Goal: Transaction & Acquisition: Subscribe to service/newsletter

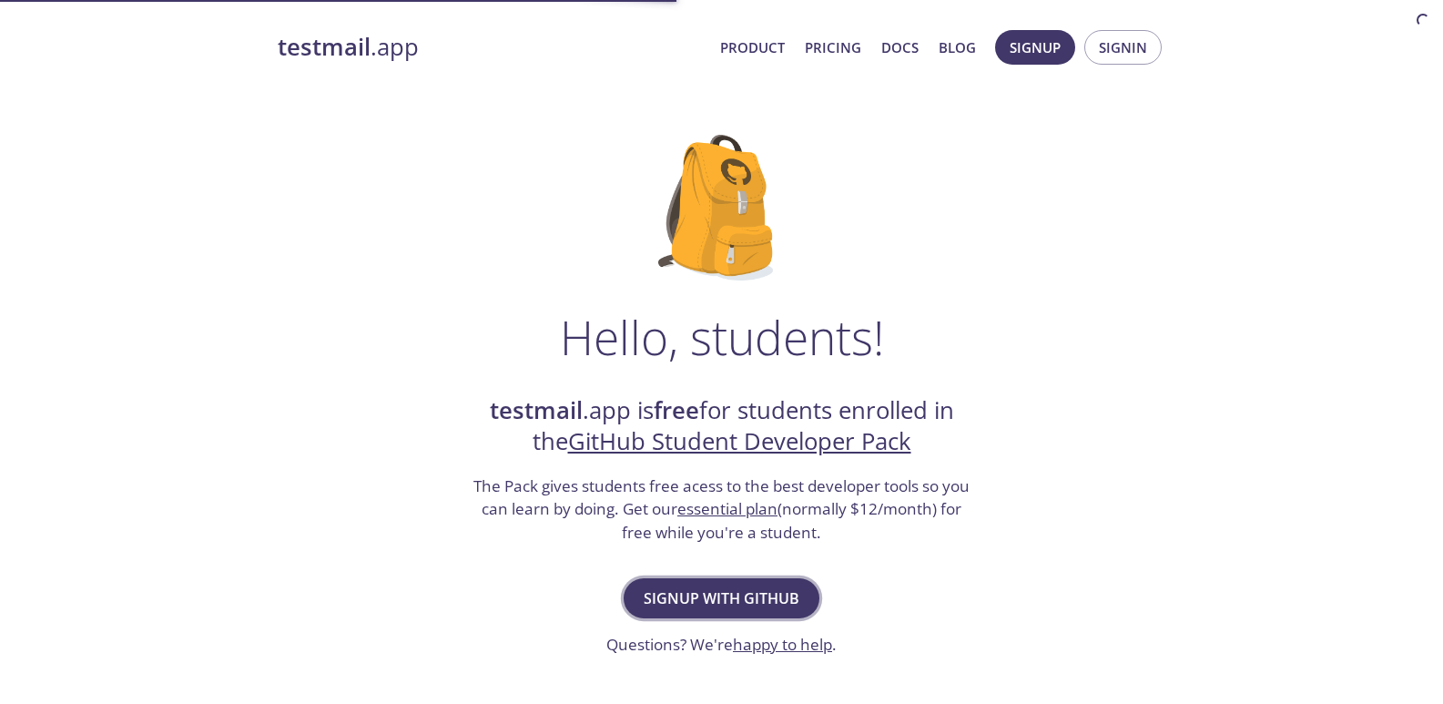
click at [740, 614] on button "Signup with GitHub" at bounding box center [722, 598] width 196 height 40
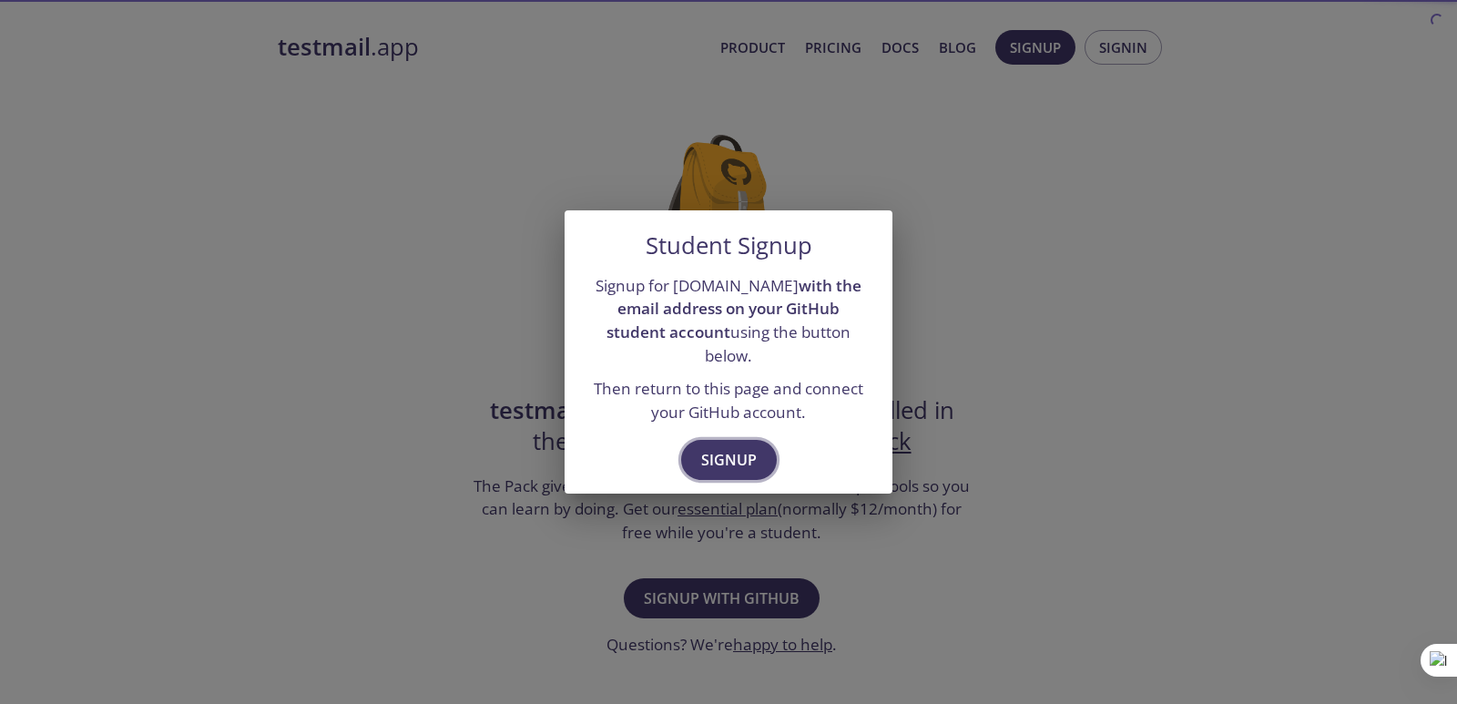
click at [717, 440] on button "Signup" at bounding box center [729, 460] width 96 height 40
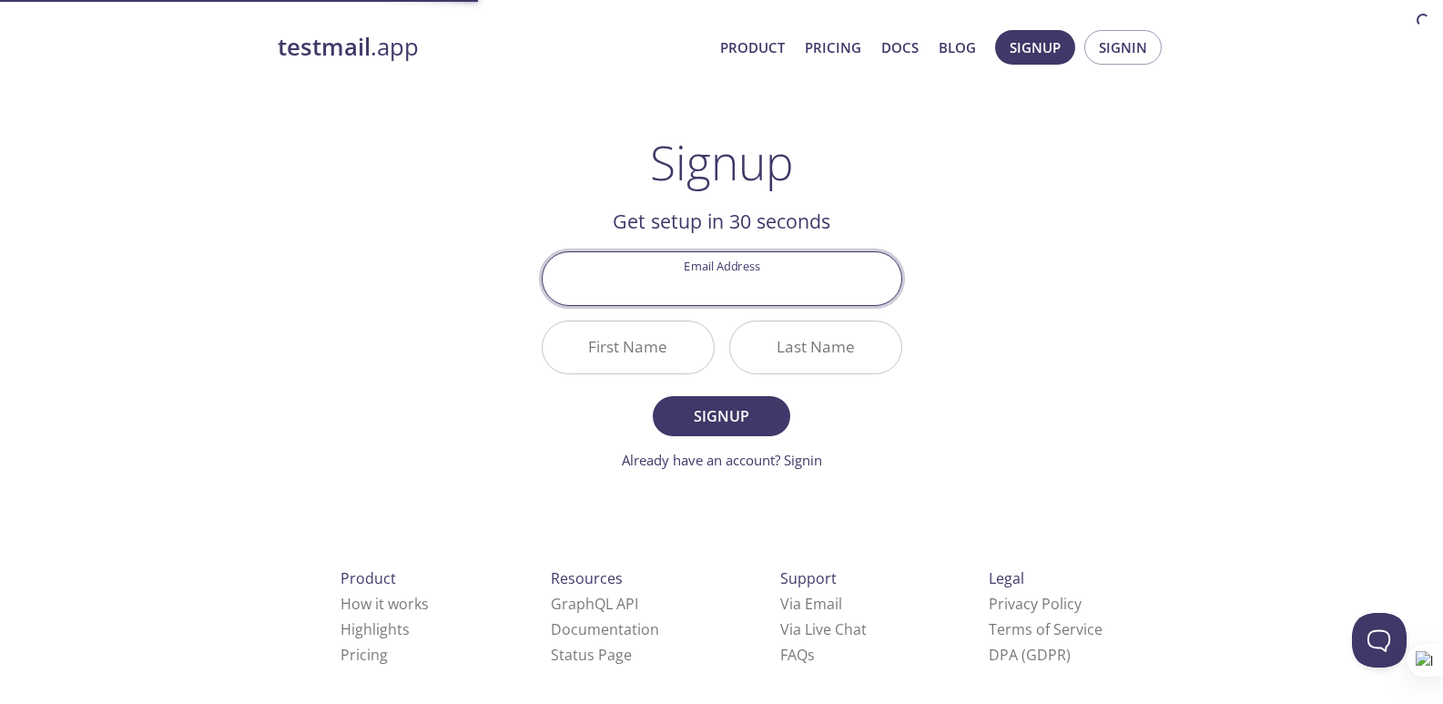
click at [767, 280] on input "Email Address" at bounding box center [722, 278] width 359 height 52
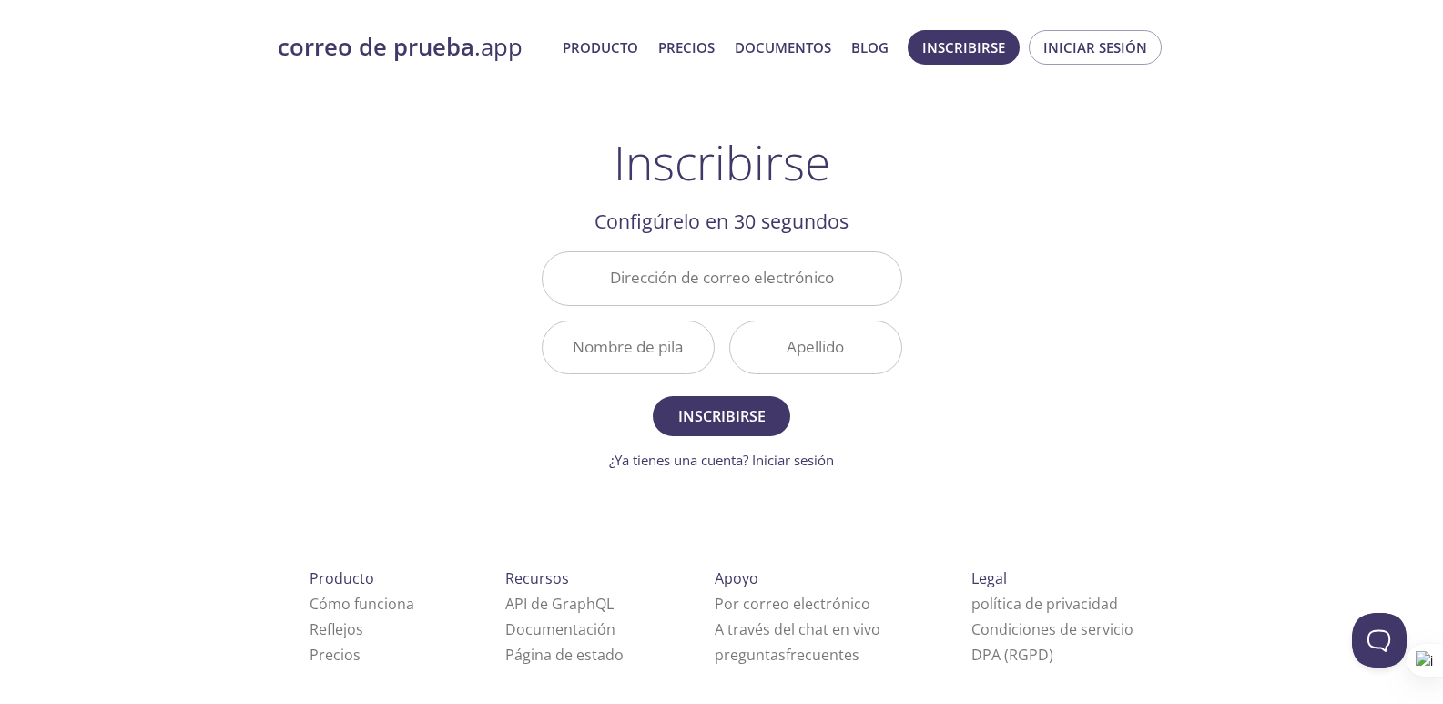
click at [878, 185] on div "Inscribirse Configúrelo en 30 segundos Dirección de correo electrónico Nombre d…" at bounding box center [722, 303] width 360 height 336
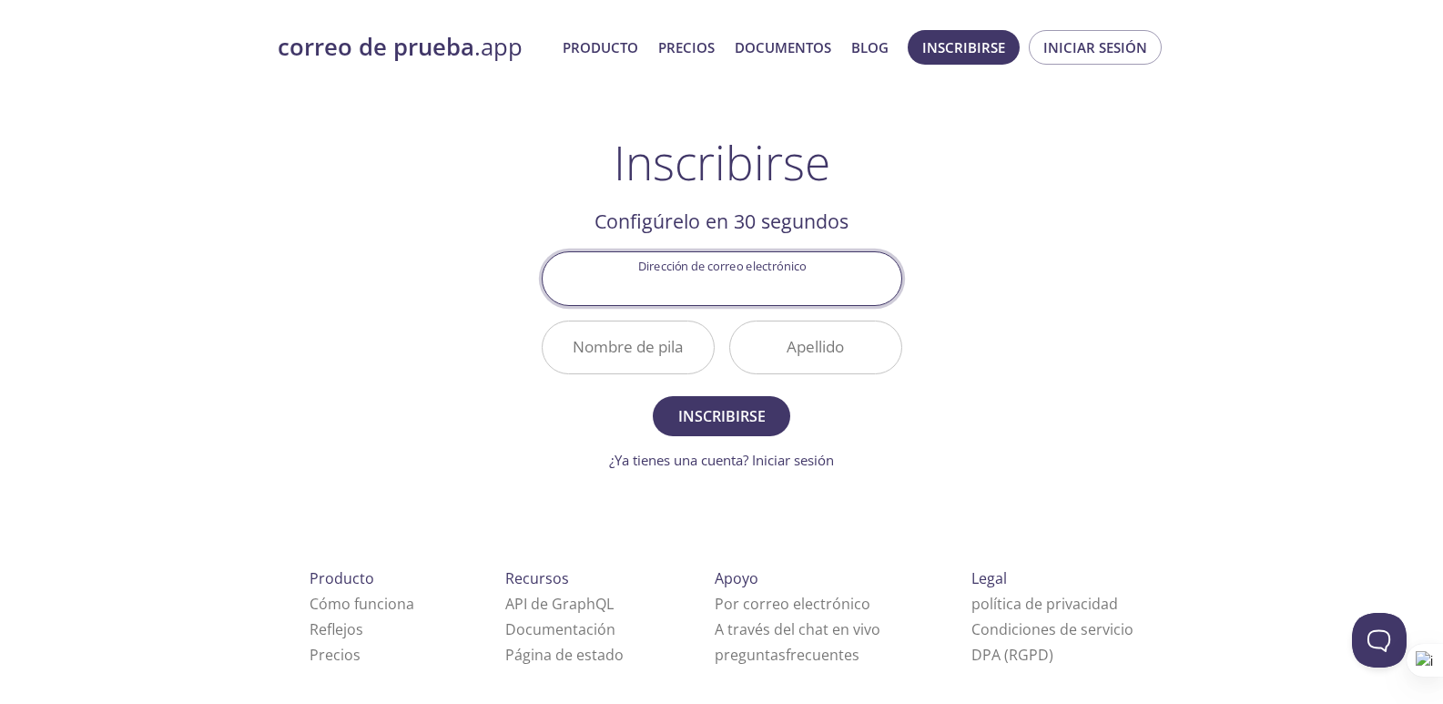
click at [746, 299] on input "Dirección de correo electrónico" at bounding box center [722, 278] width 359 height 52
type input "j"
drag, startPoint x: 809, startPoint y: 281, endPoint x: 709, endPoint y: 292, distance: 100.7
click at [710, 292] on input "sena_assistant@jstechsolution.com" at bounding box center [722, 278] width 359 height 52
paste input "sn"
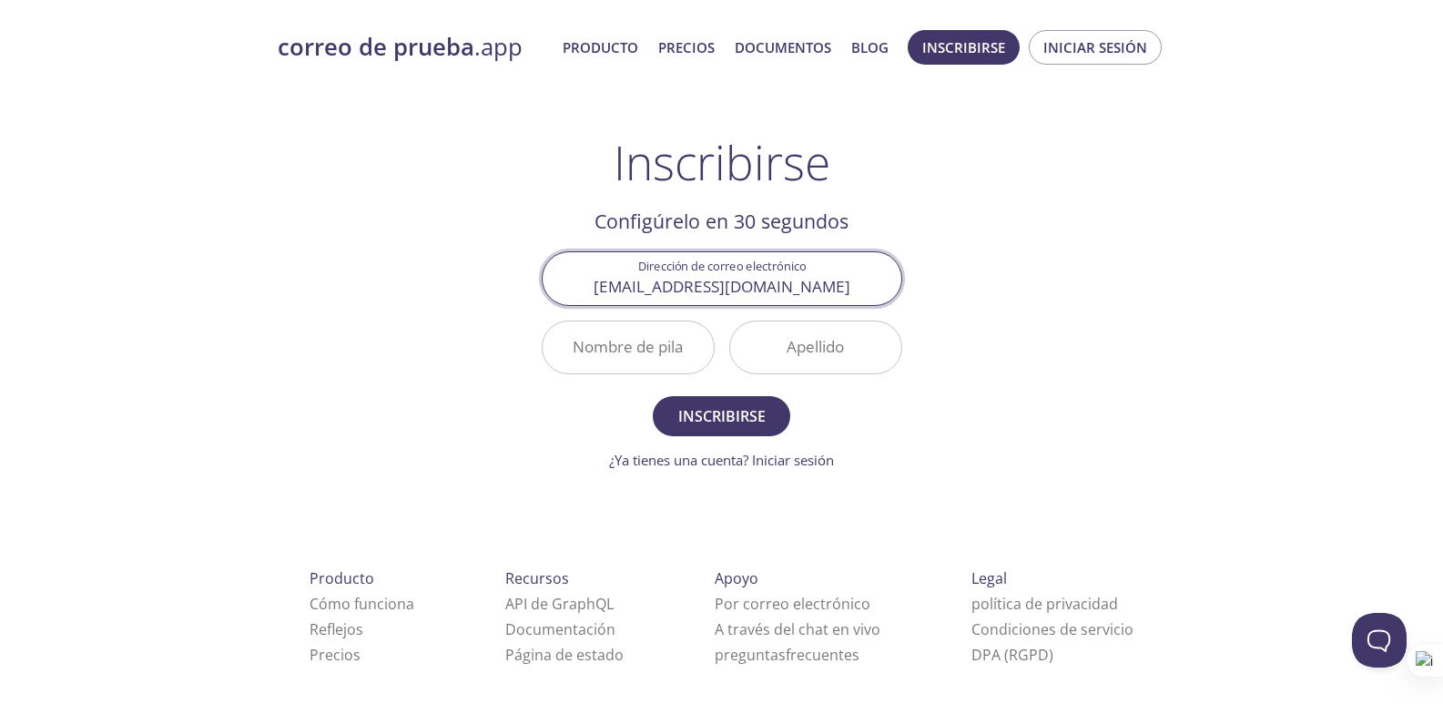
click at [820, 285] on input "sena_assistant@jstechsolutionsn.com" at bounding box center [722, 278] width 359 height 52
type input "sena_assistant@jstechsolutions.com"
click at [674, 356] on input "Nombre de pila" at bounding box center [628, 347] width 171 height 52
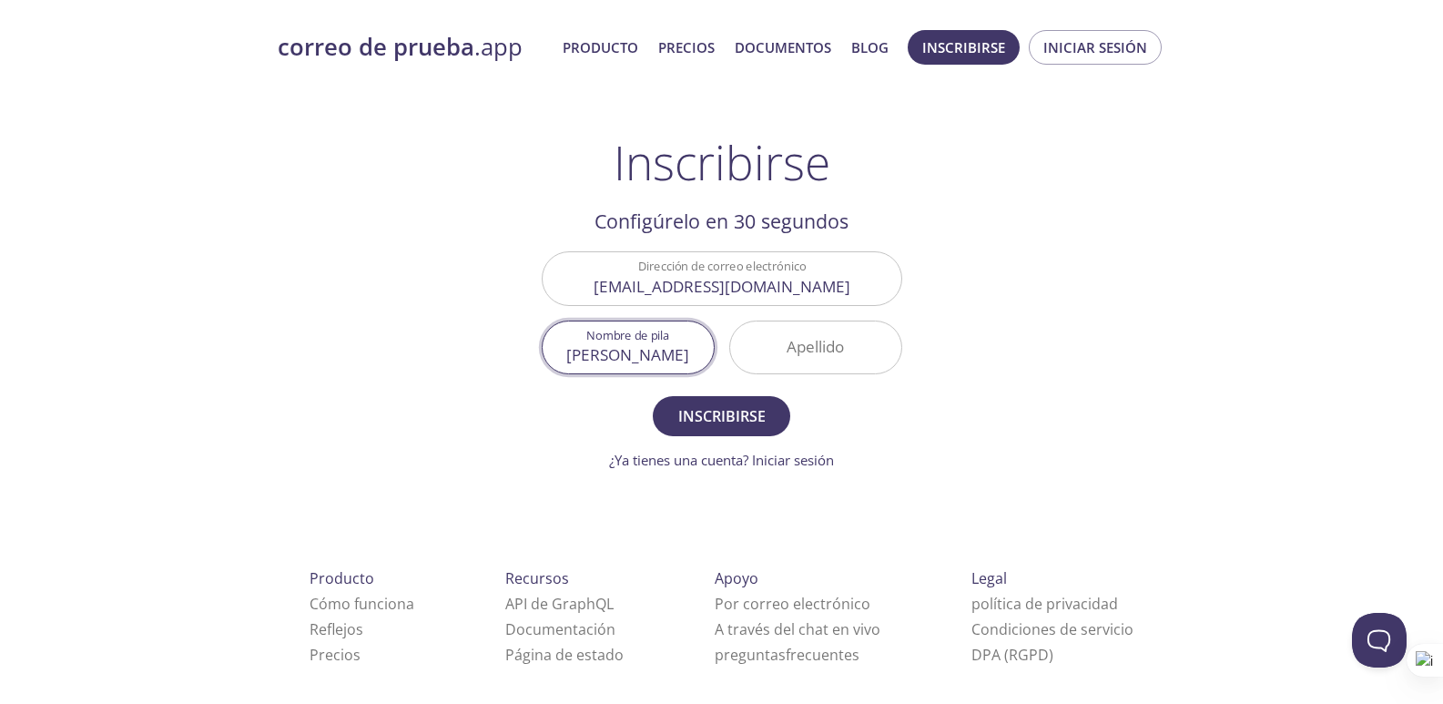
type input "[PERSON_NAME]"
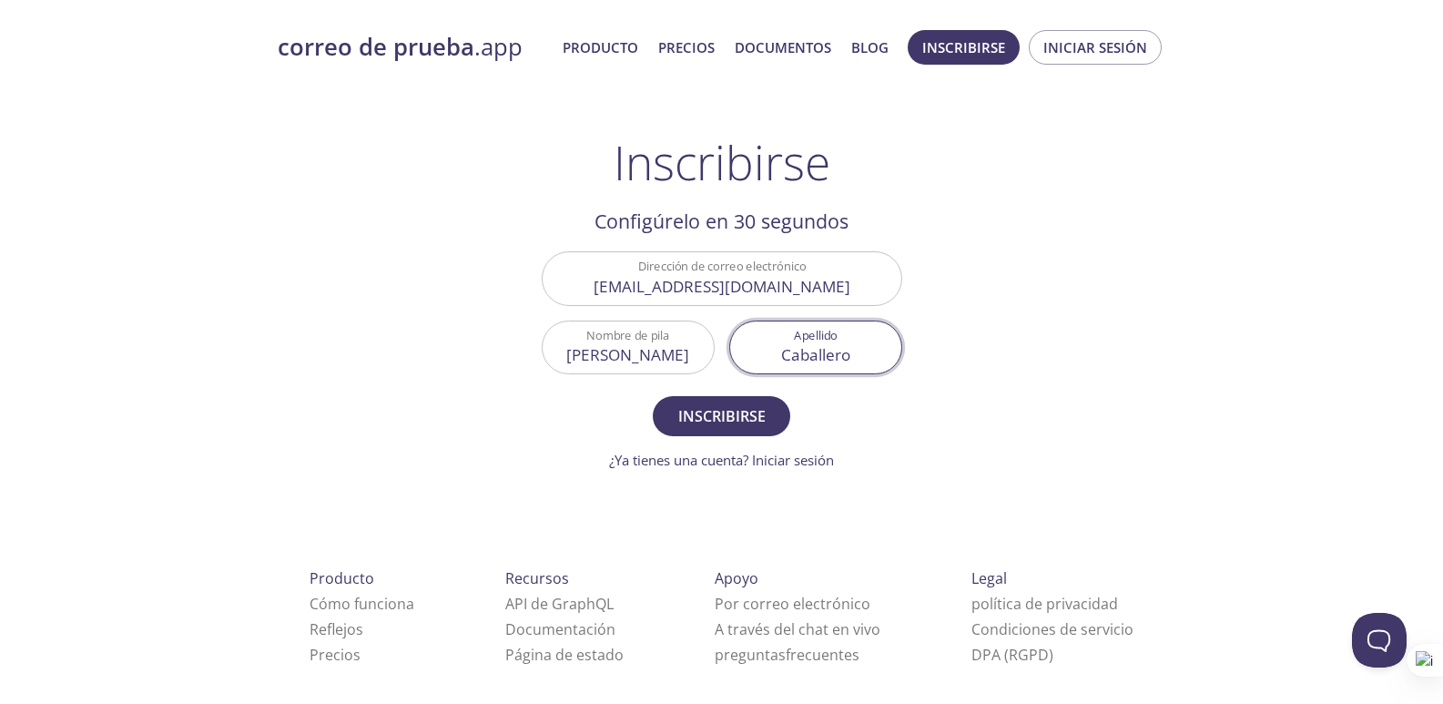
type input "[PERSON_NAME]"
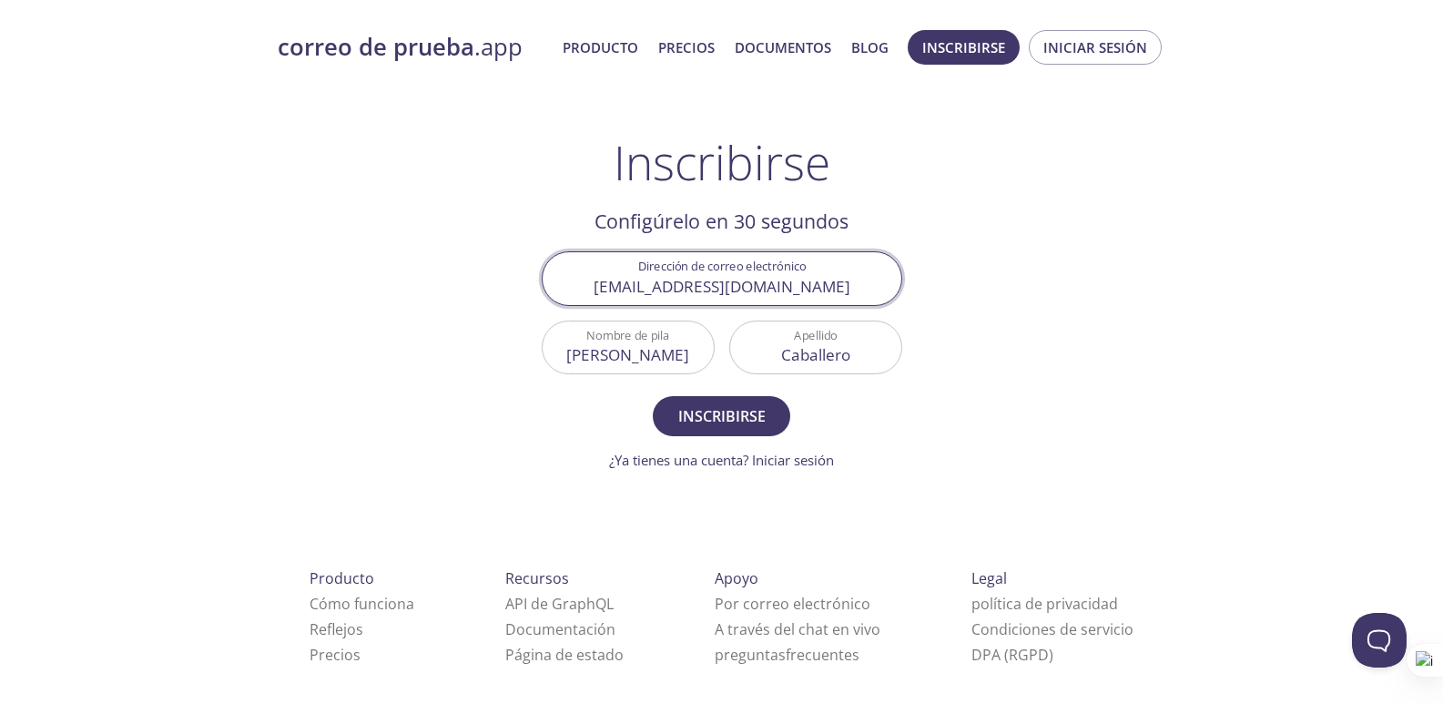
drag, startPoint x: 871, startPoint y: 289, endPoint x: 418, endPoint y: 290, distance: 453.4
click at [418, 290] on div "correo de prueba .app Producto Precios Documentos Blog Inscribirse Iniciar sesi…" at bounding box center [722, 436] width 932 height 836
type input "[EMAIL_ADDRESS][DOMAIN_NAME]"
click at [747, 411] on font "Inscribirse" at bounding box center [721, 416] width 87 height 20
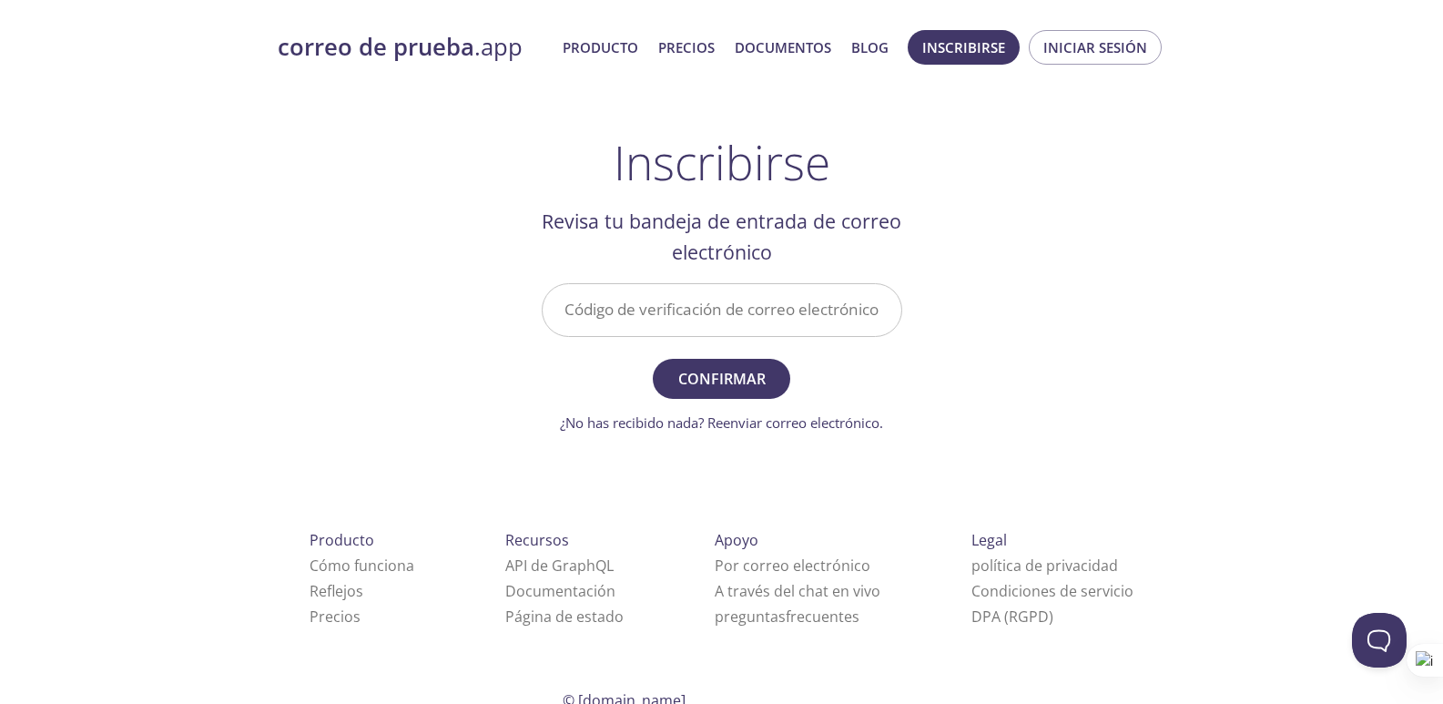
click at [704, 310] on input "Código de verificación de correo electrónico" at bounding box center [722, 310] width 359 height 52
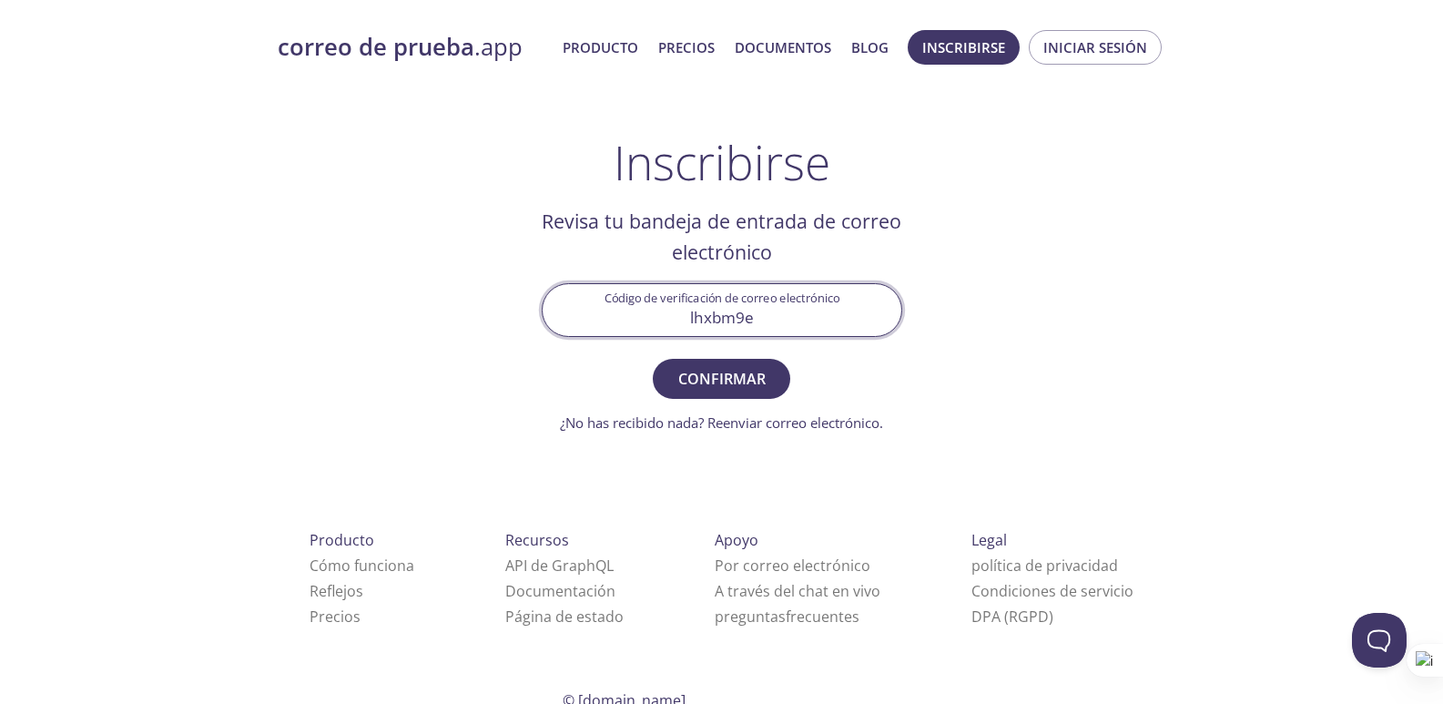
type input "lhxbm9e"
click at [653, 359] on button "Confirmar" at bounding box center [721, 379] width 137 height 40
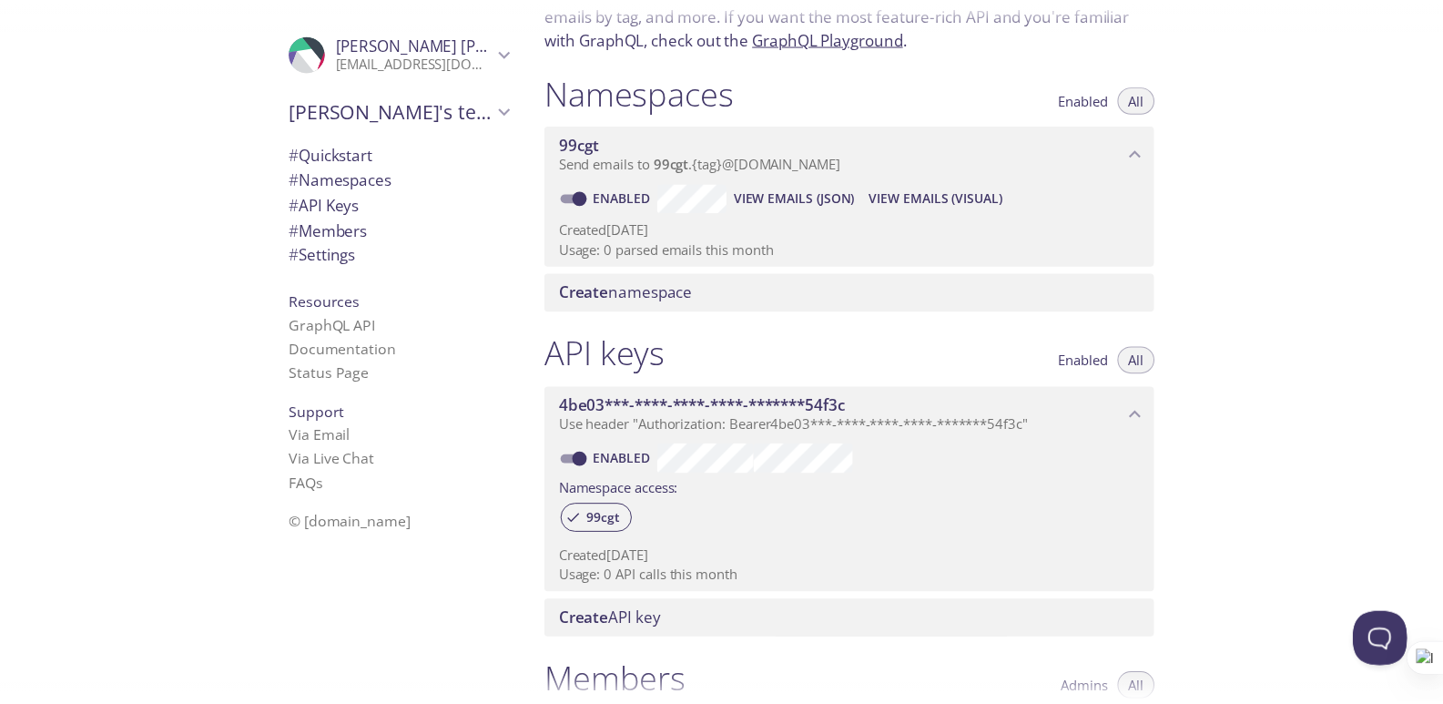
scroll to position [182, 0]
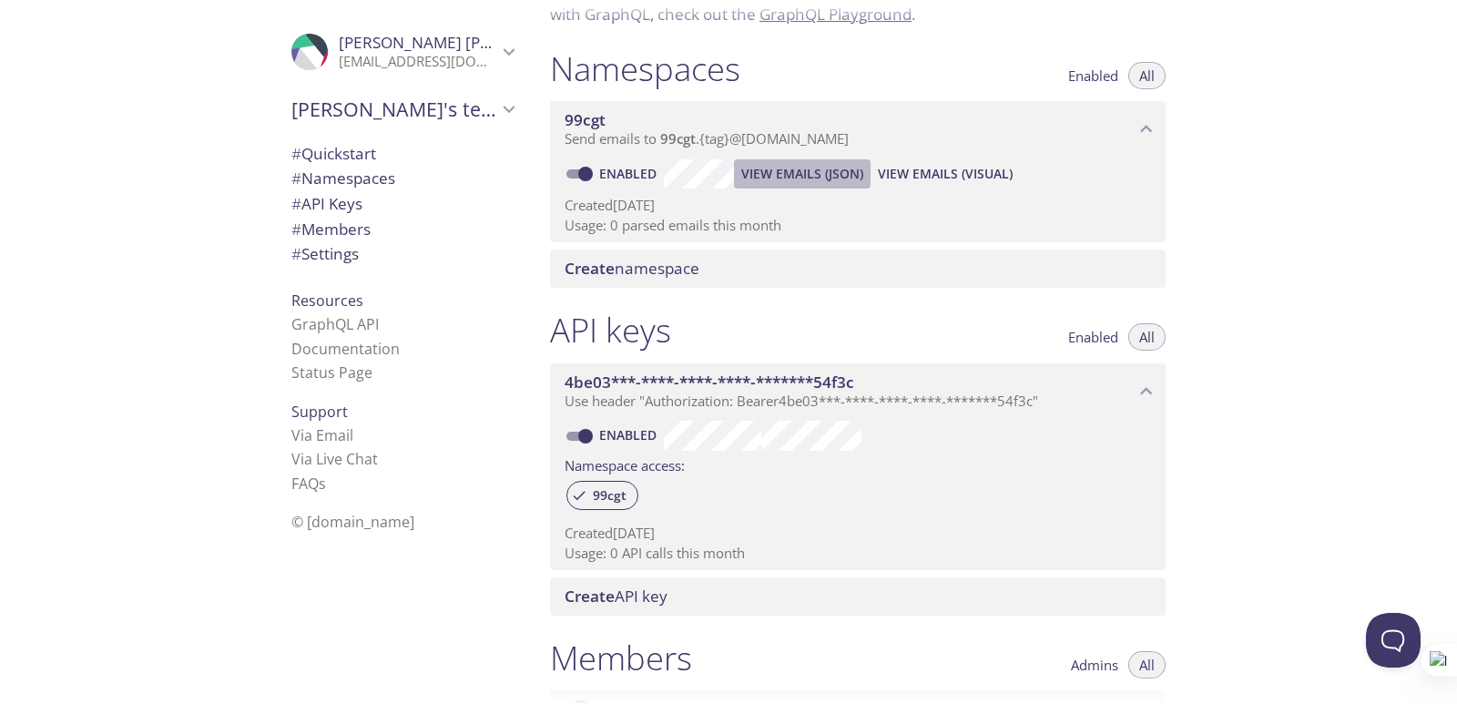
click at [832, 178] on span "View Emails (JSON)" at bounding box center [802, 174] width 122 height 22
click at [904, 171] on span "View Emails (Visual)" at bounding box center [945, 174] width 135 height 22
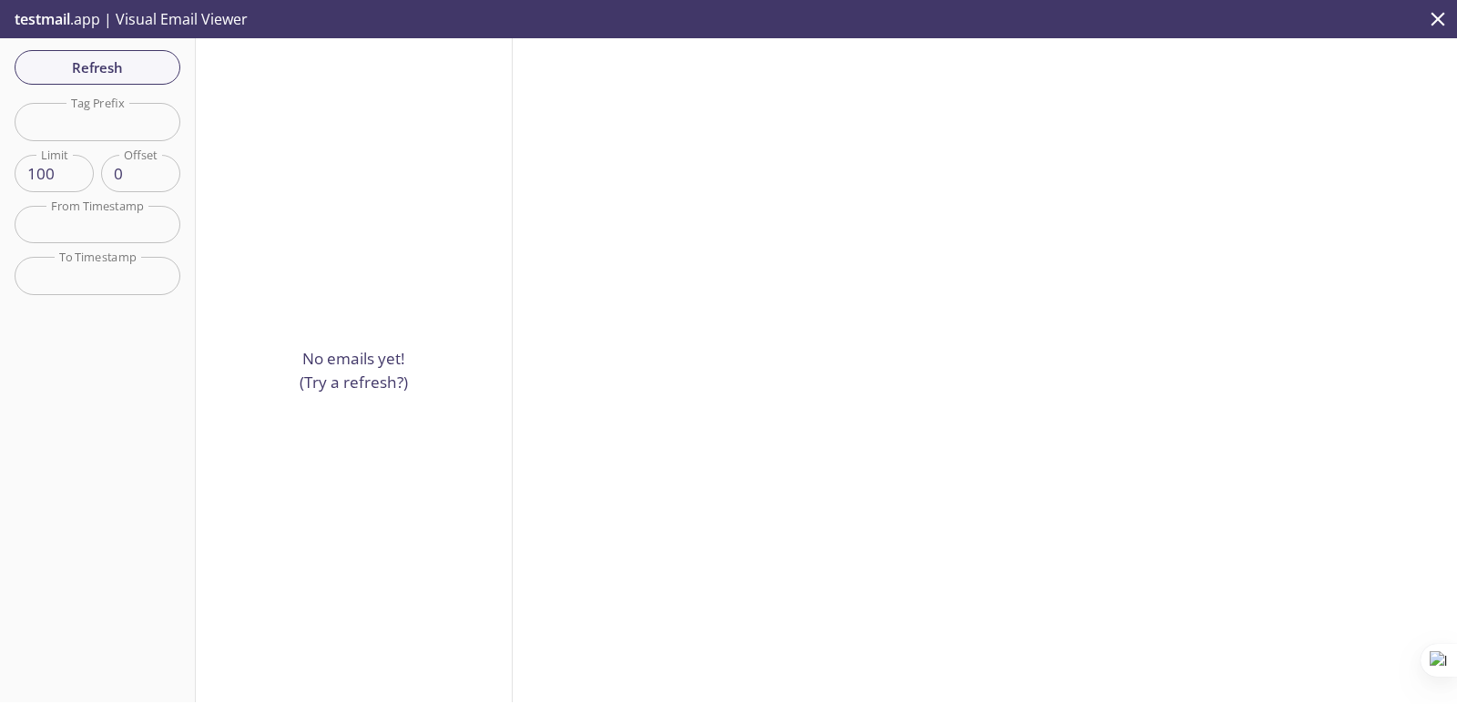
click at [349, 377] on p "No emails yet! (Try a refresh?)" at bounding box center [354, 370] width 108 height 46
